Goal: Navigation & Orientation: Find specific page/section

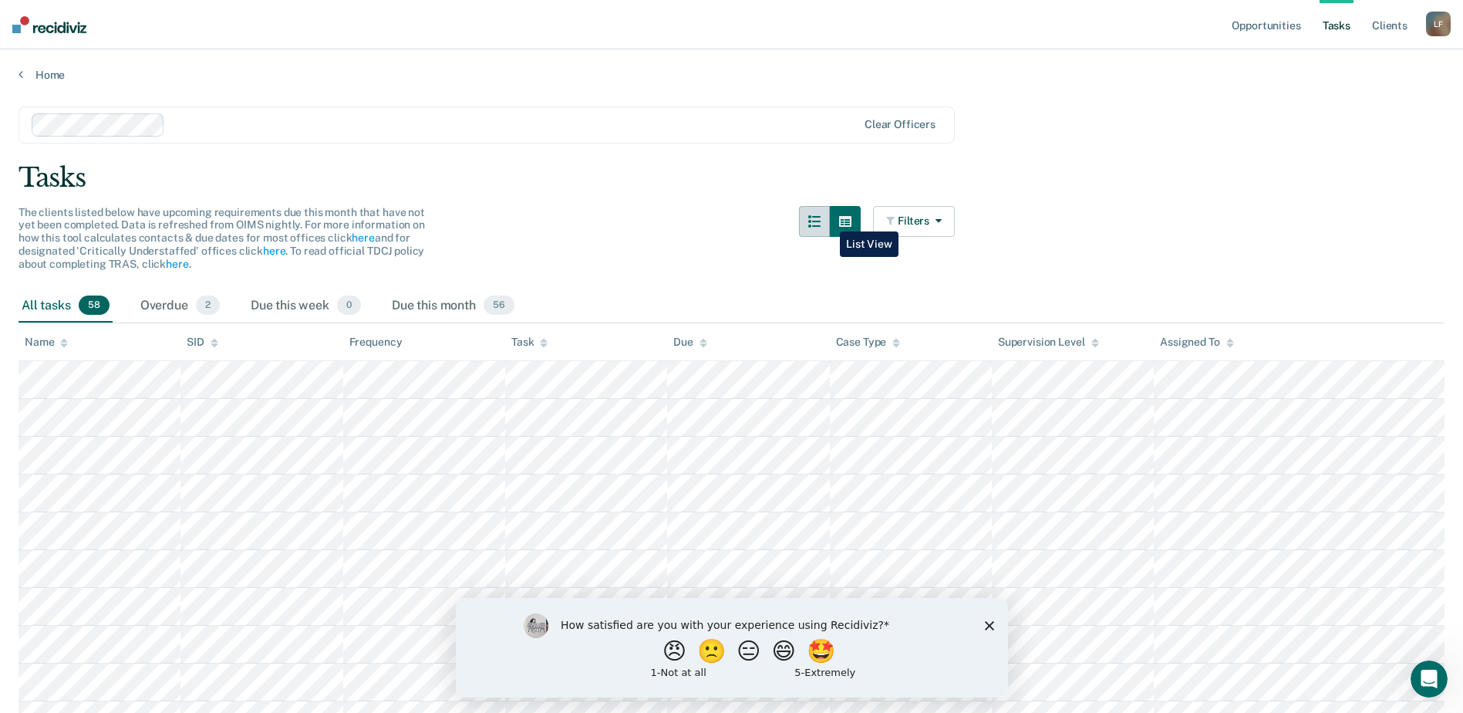
click at [821, 220] on icon "button" at bounding box center [814, 221] width 12 height 12
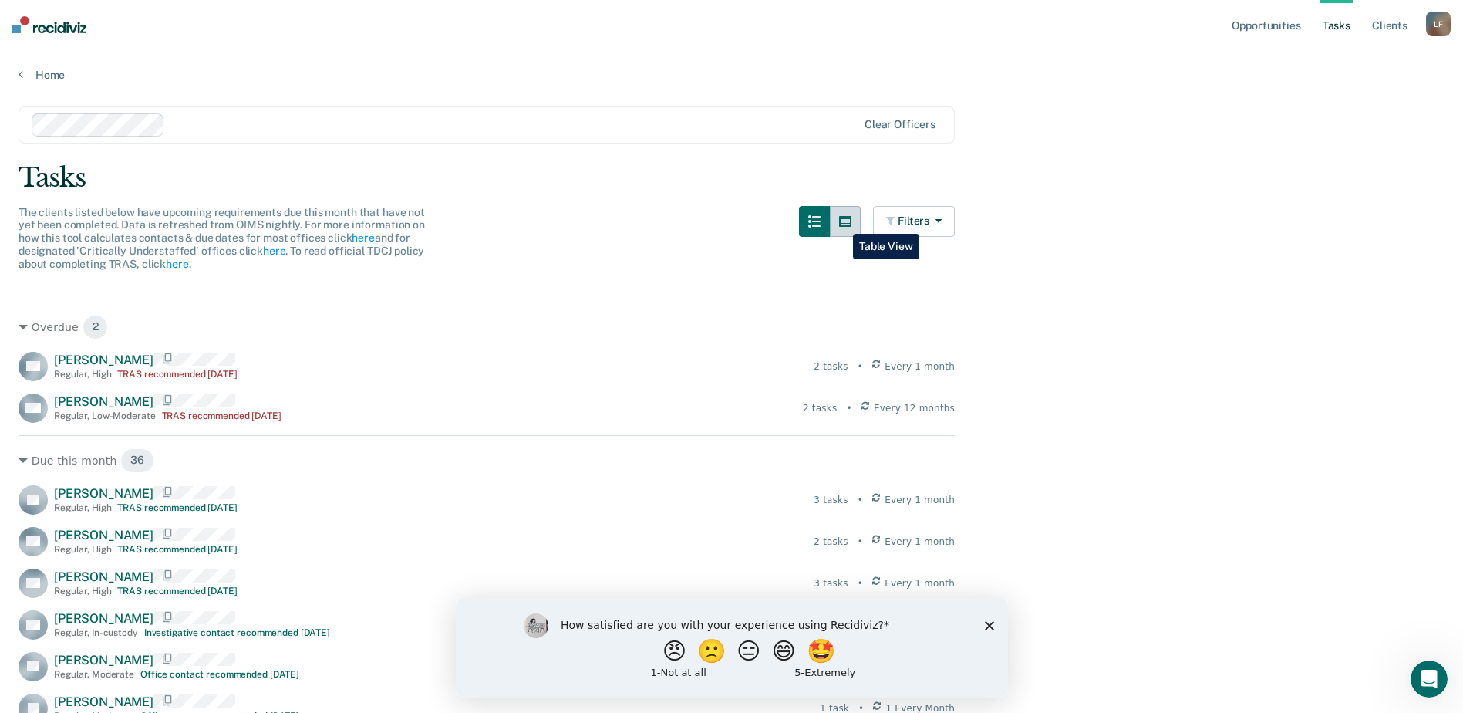
click at [841, 222] on button "button" at bounding box center [845, 221] width 31 height 31
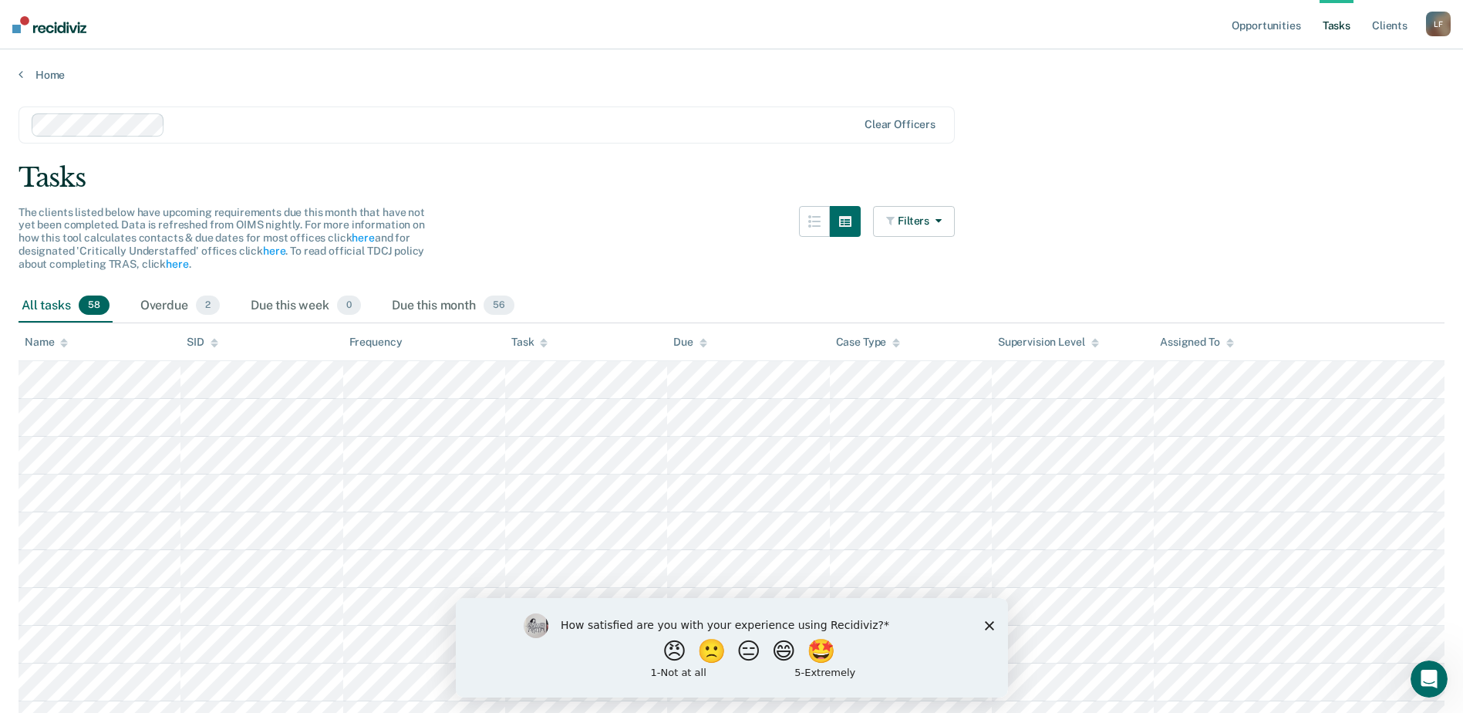
click at [94, 298] on span "58" at bounding box center [94, 305] width 31 height 20
click at [505, 307] on span "56" at bounding box center [499, 305] width 31 height 20
click at [77, 300] on div "All tasks 58" at bounding box center [66, 306] width 94 height 34
click at [1268, 25] on link "Opportunities" at bounding box center [1266, 24] width 75 height 49
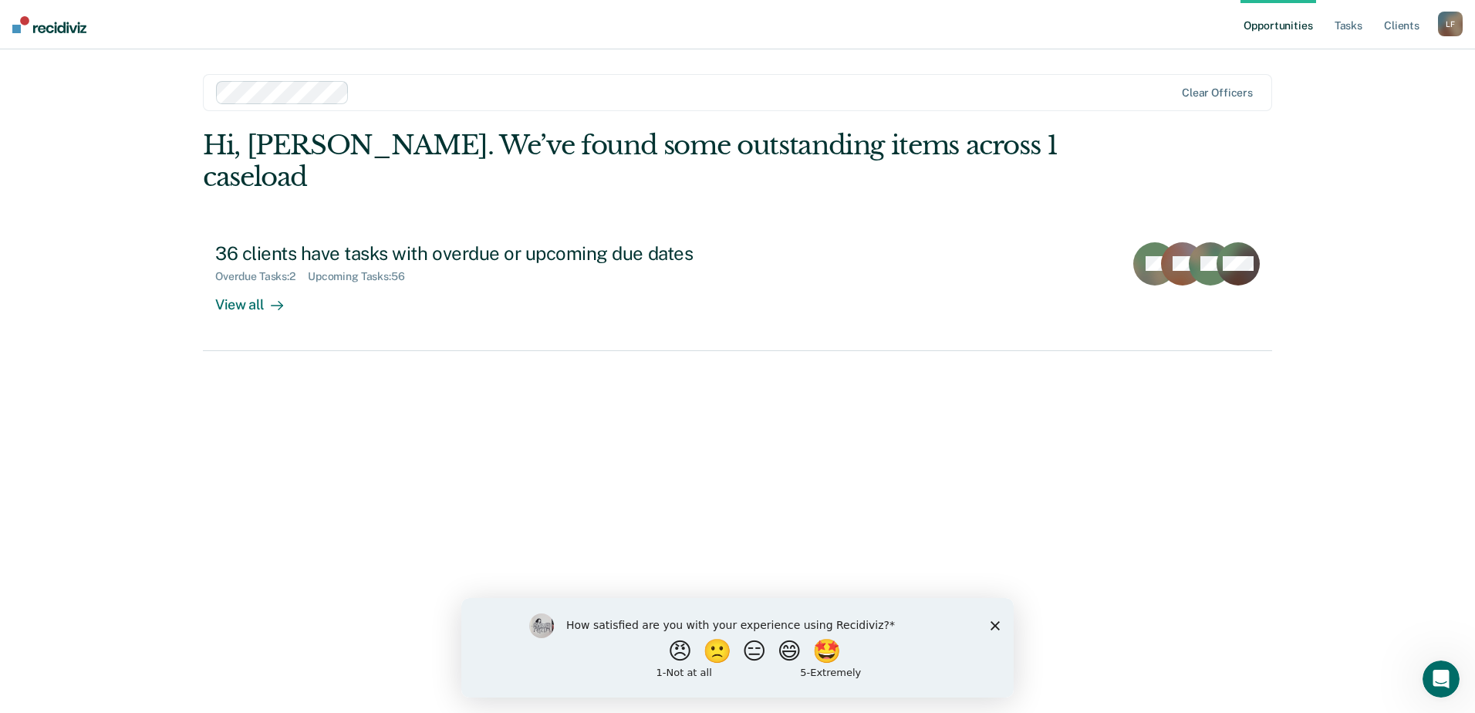
click at [1367, 27] on ul "Opportunities Tasks Client s" at bounding box center [1338, 24] width 197 height 49
click at [1391, 20] on link "Client s" at bounding box center [1402, 24] width 42 height 49
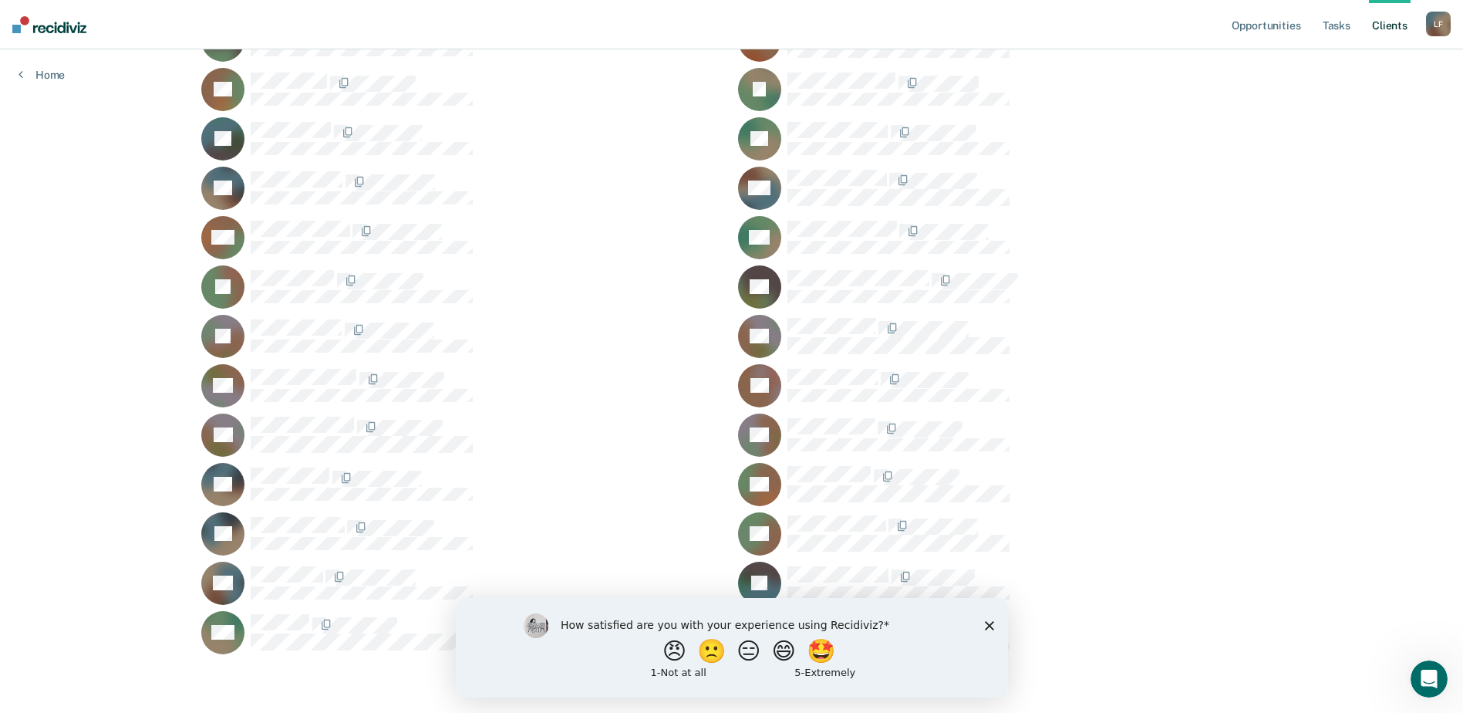
scroll to position [857, 0]
click at [985, 621] on polygon "Close survey" at bounding box center [988, 624] width 9 height 9
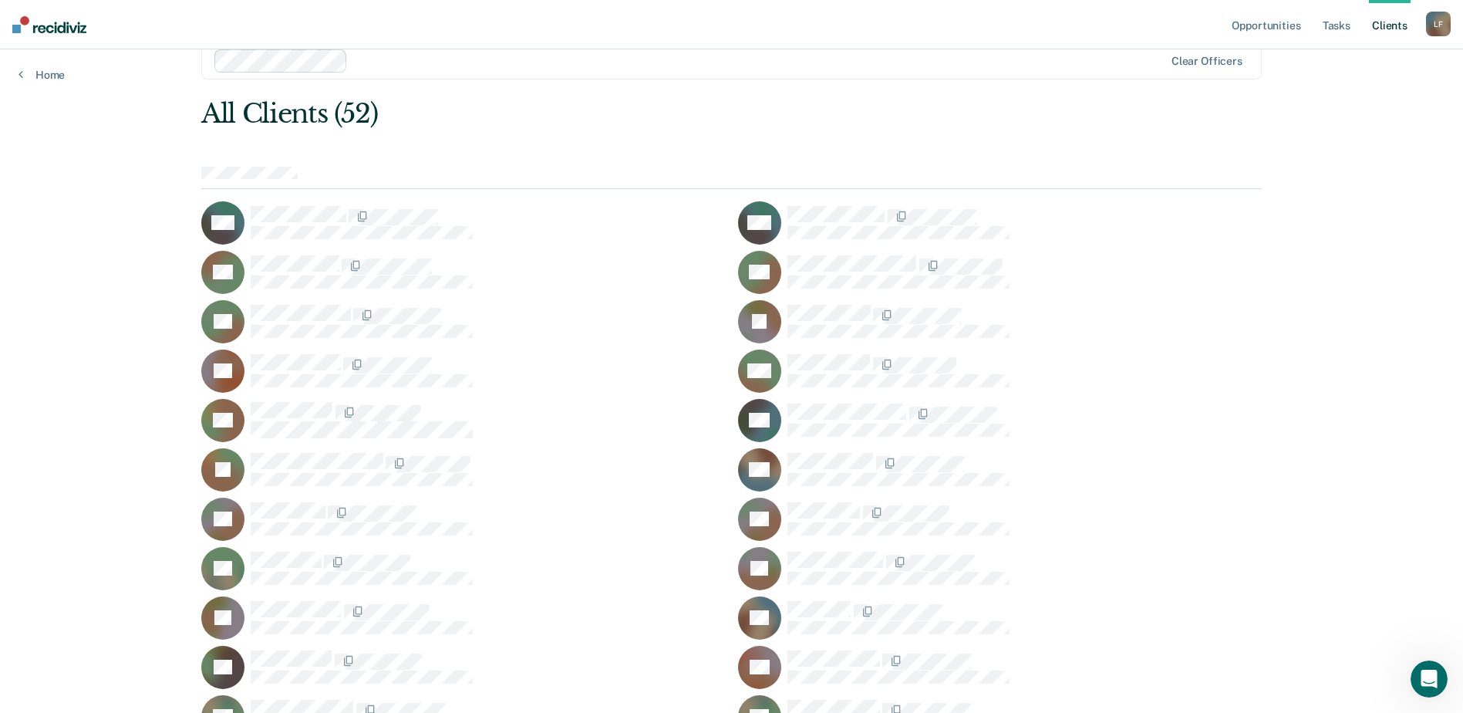
scroll to position [0, 0]
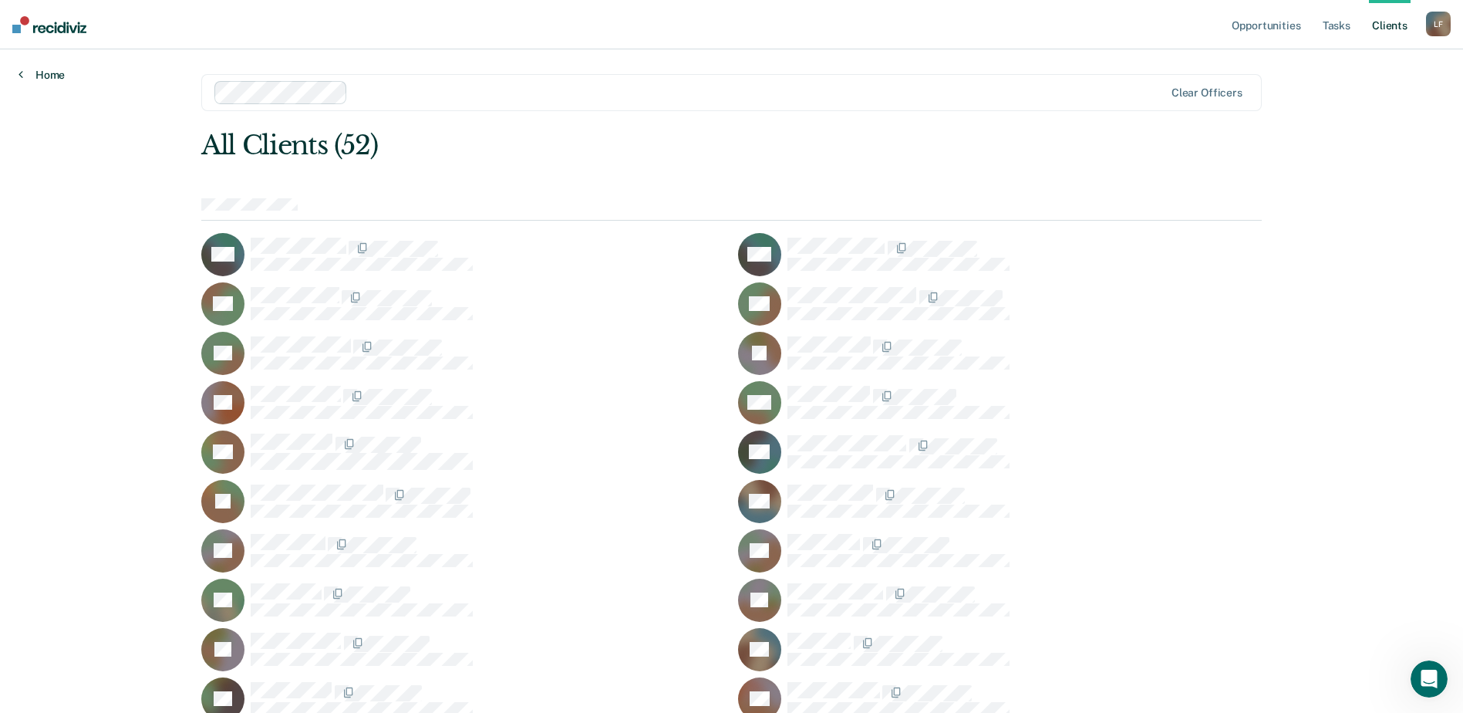
click at [42, 72] on link "Home" at bounding box center [42, 75] width 46 height 14
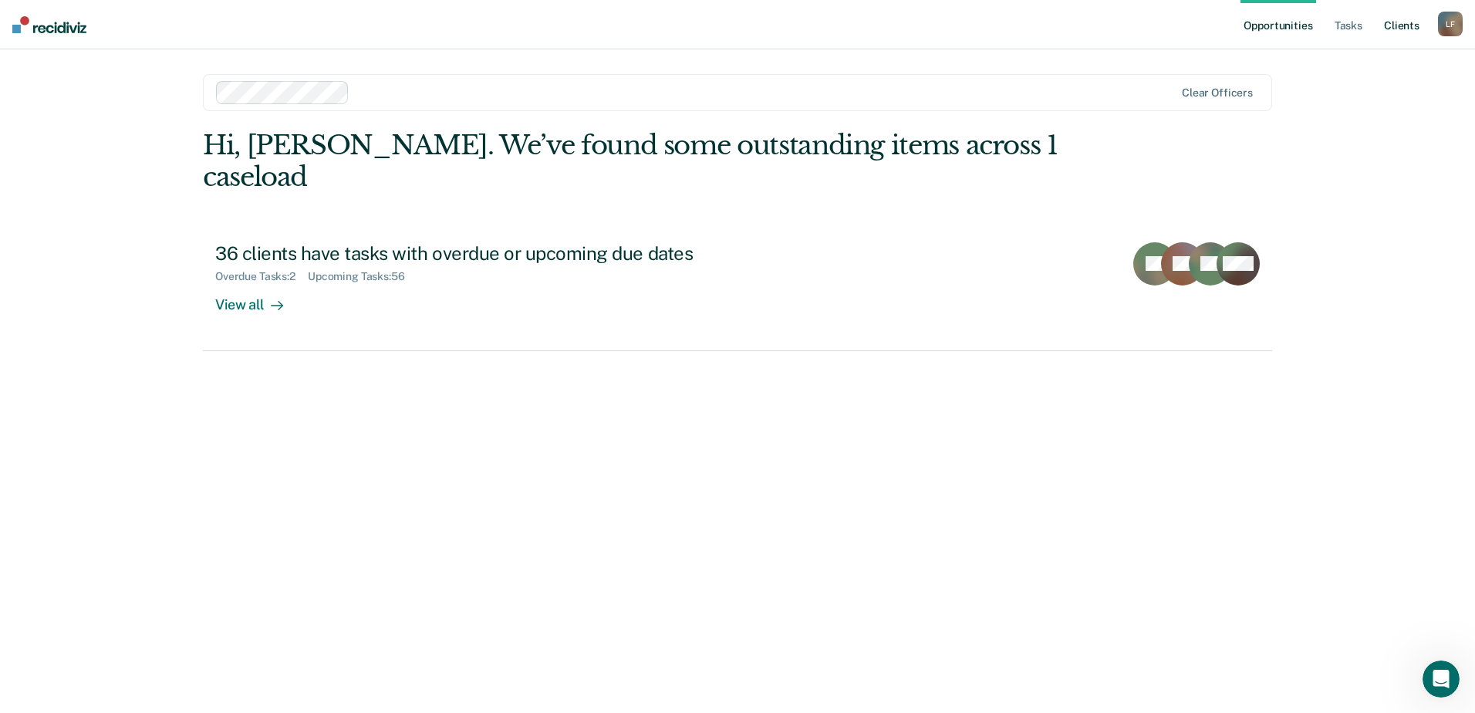
click at [1390, 24] on link "Client s" at bounding box center [1402, 24] width 42 height 49
